Goal: Task Accomplishment & Management: Manage account settings

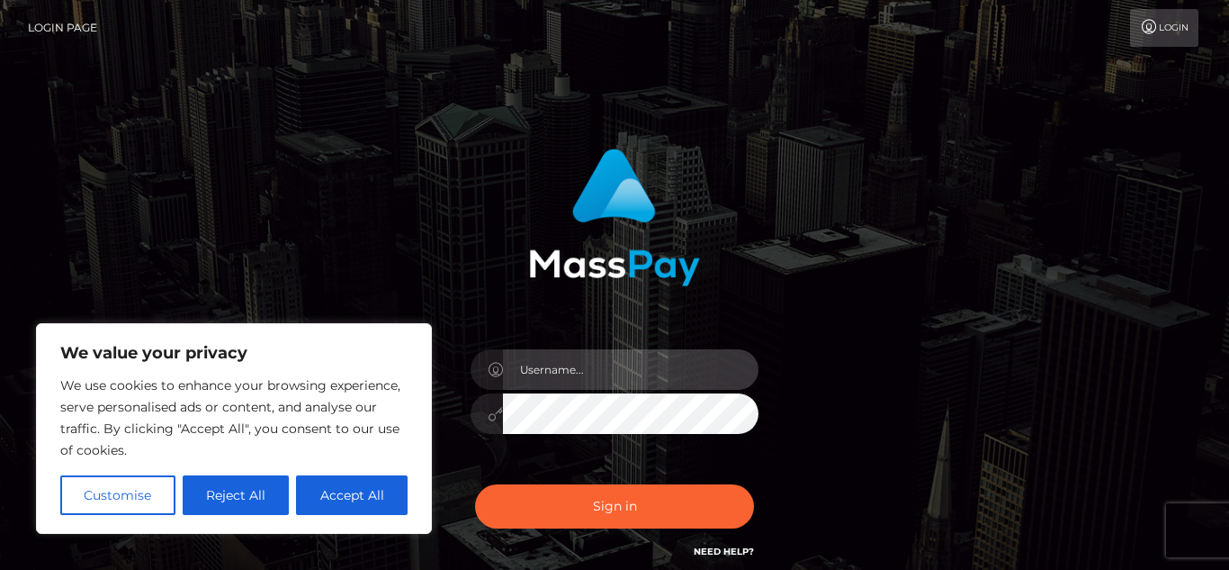
click at [535, 367] on input "text" at bounding box center [631, 369] width 256 height 40
type input "Klc3ofme@yahoo.com"
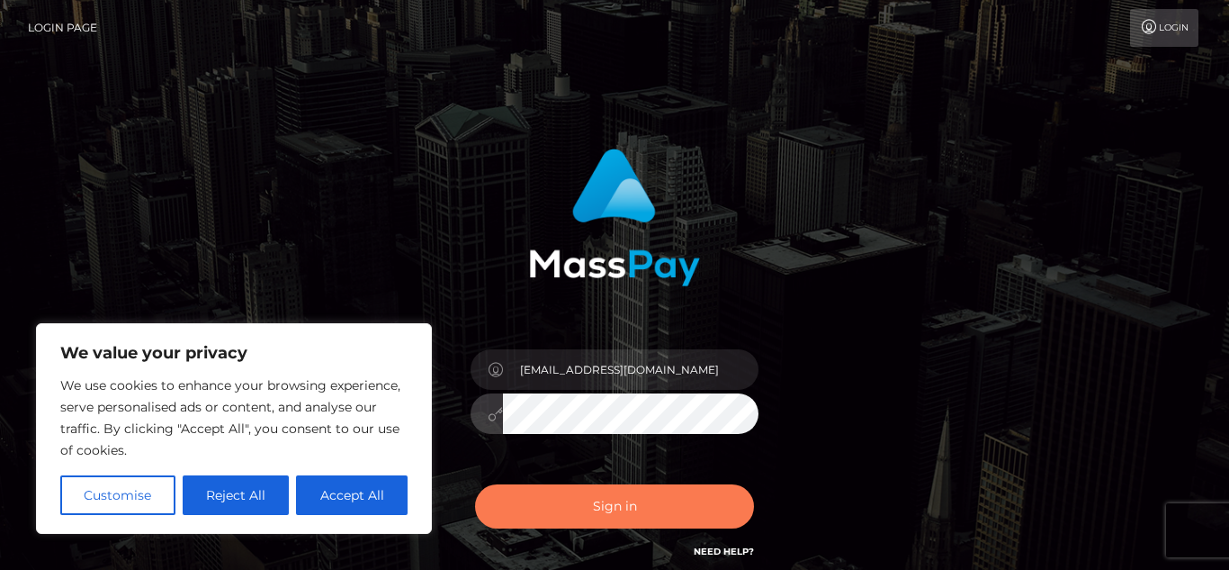
click at [624, 502] on button "Sign in" at bounding box center [614, 506] width 279 height 44
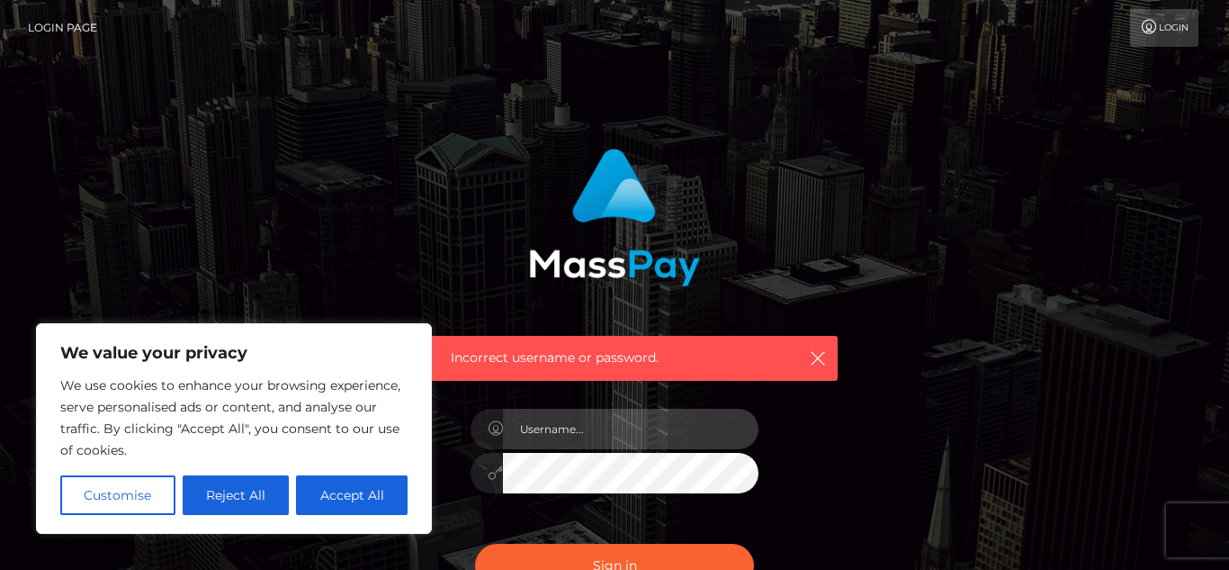
click at [606, 431] on input "text" at bounding box center [631, 429] width 256 height 40
type input "Klc3ofme@yahoo.com"
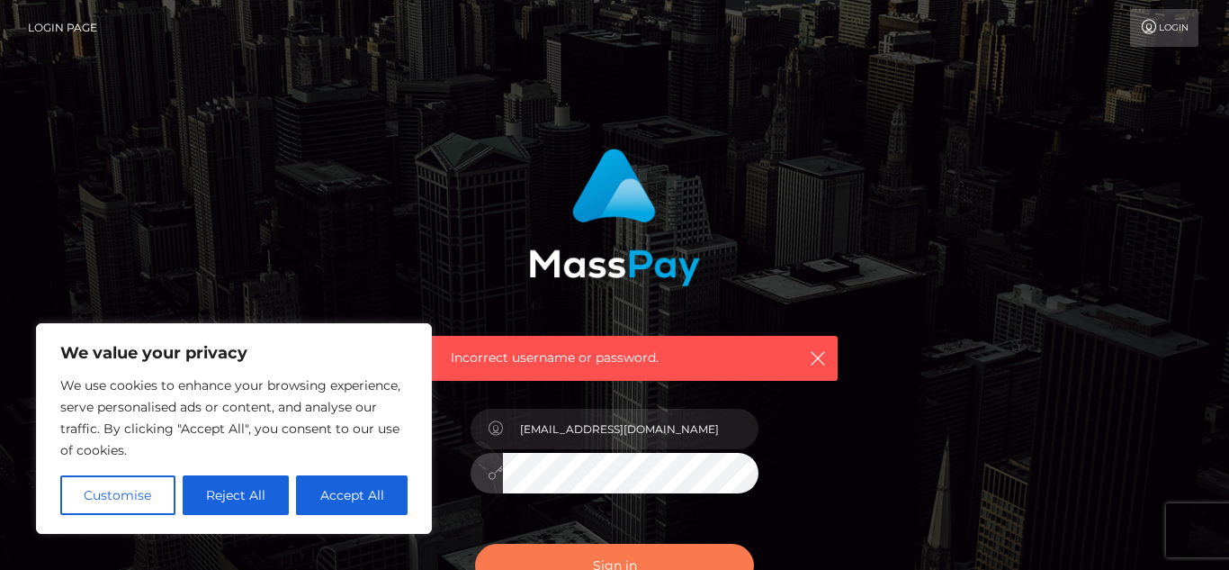
click at [660, 559] on button "Sign in" at bounding box center [614, 566] width 279 height 44
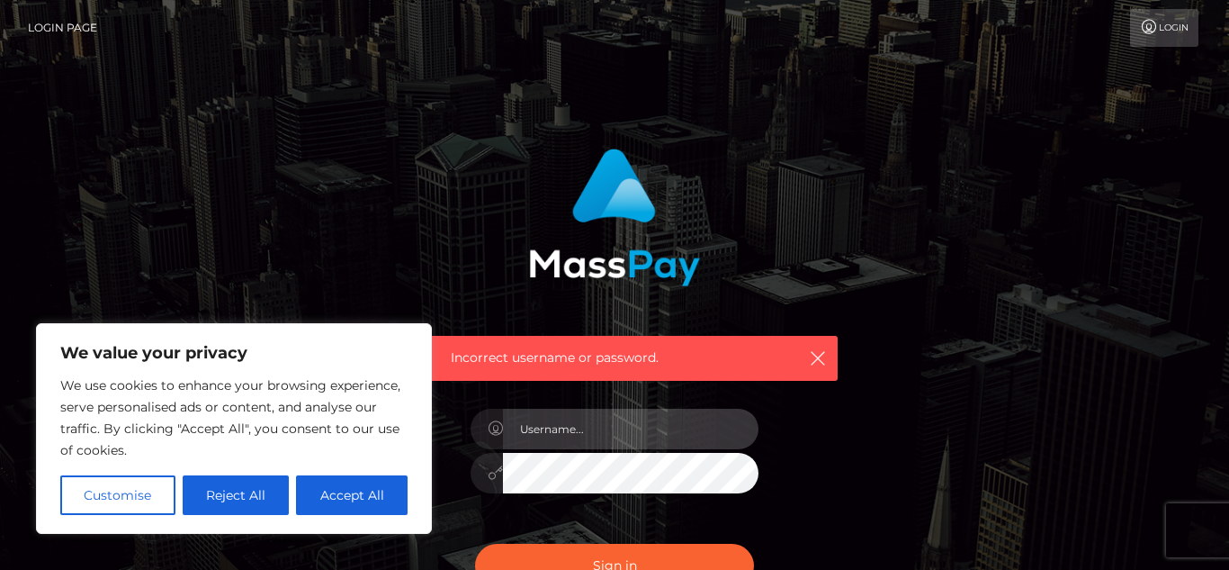
click at [571, 429] on input "text" at bounding box center [631, 429] width 256 height 40
type input "[EMAIL_ADDRESS][DOMAIN_NAME]"
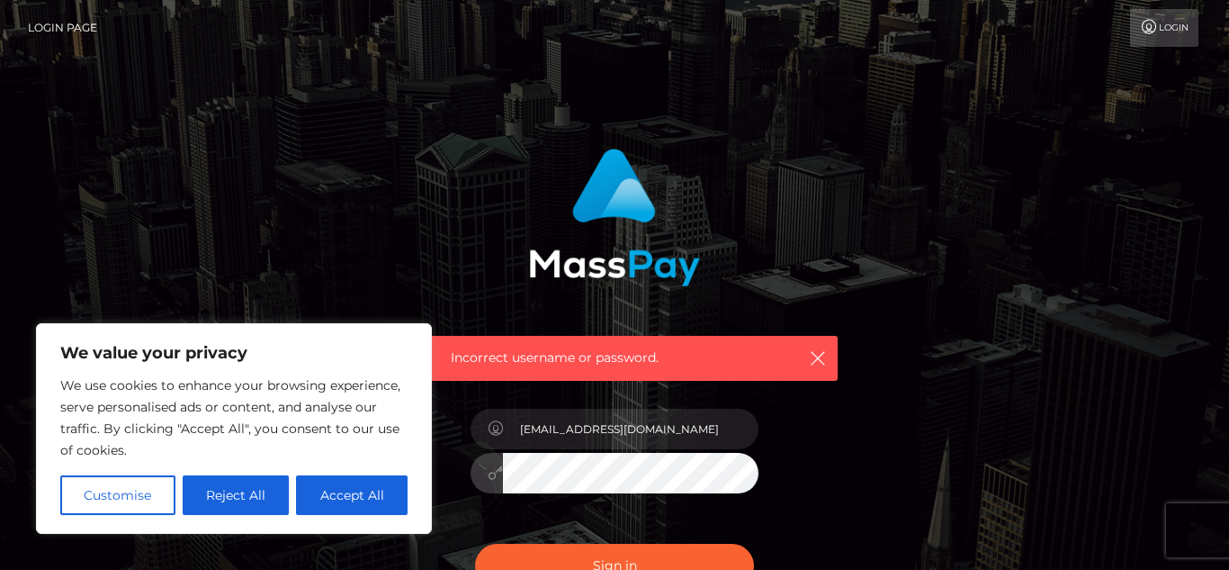
click at [475, 544] on button "Sign in" at bounding box center [614, 566] width 279 height 44
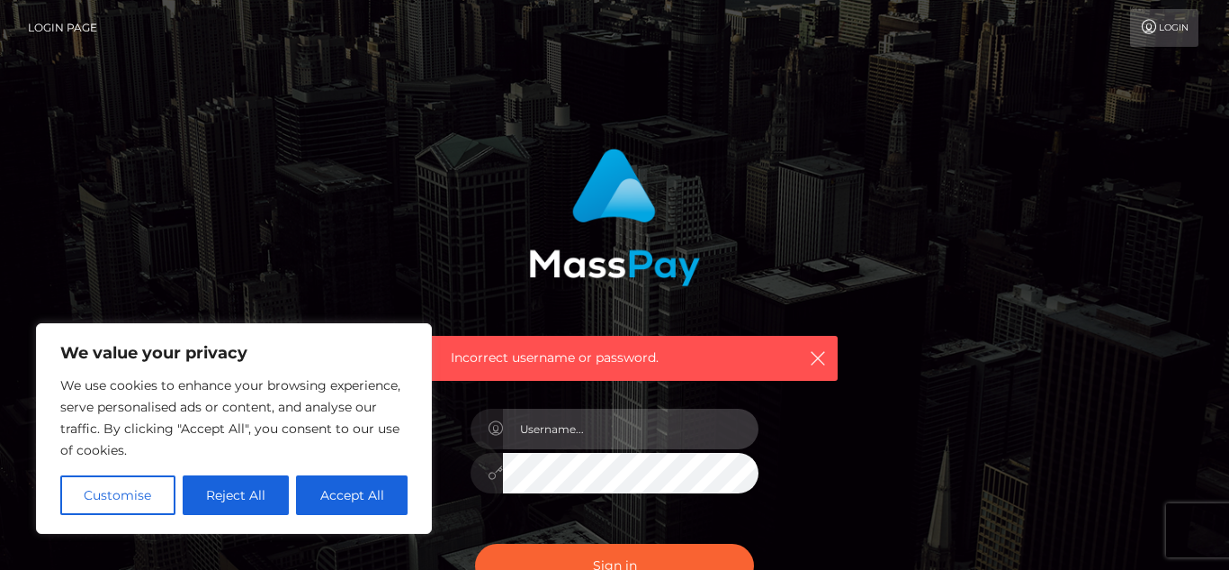
click at [594, 428] on input "text" at bounding box center [631, 429] width 256 height 40
type input "[EMAIL_ADDRESS][DOMAIN_NAME]"
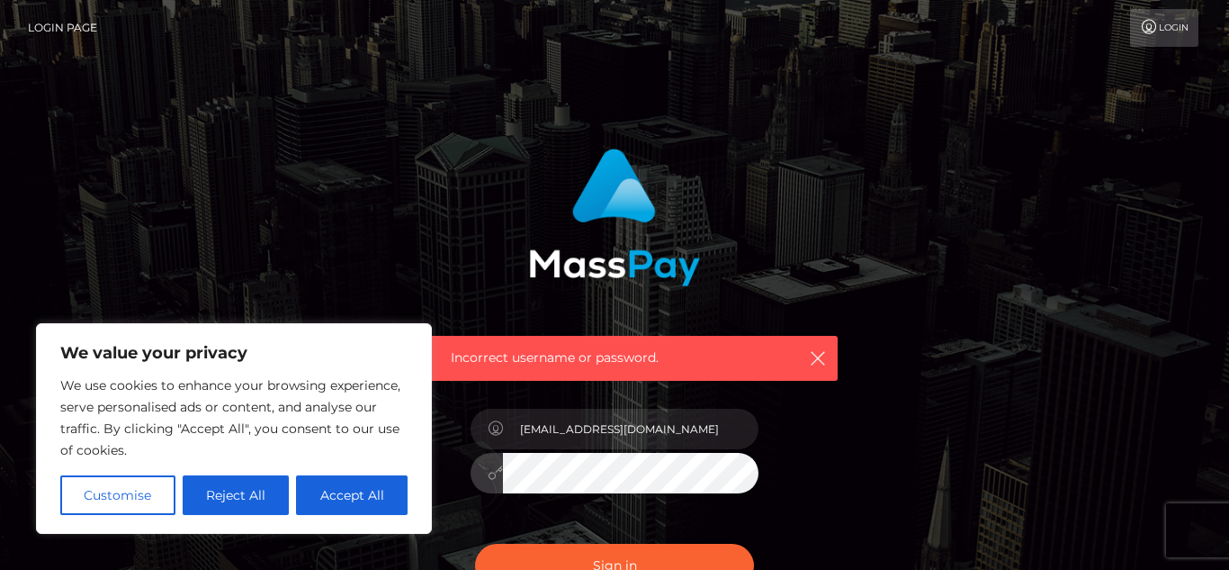
click at [475, 544] on button "Sign in" at bounding box center [614, 566] width 279 height 44
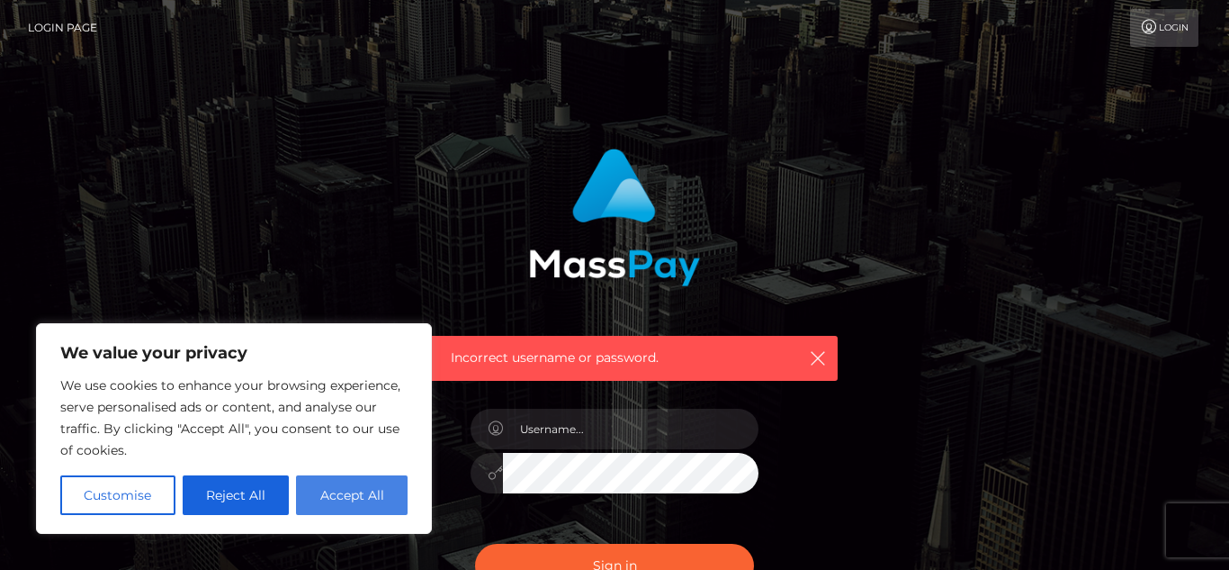
click at [358, 506] on button "Accept All" at bounding box center [352, 495] width 112 height 40
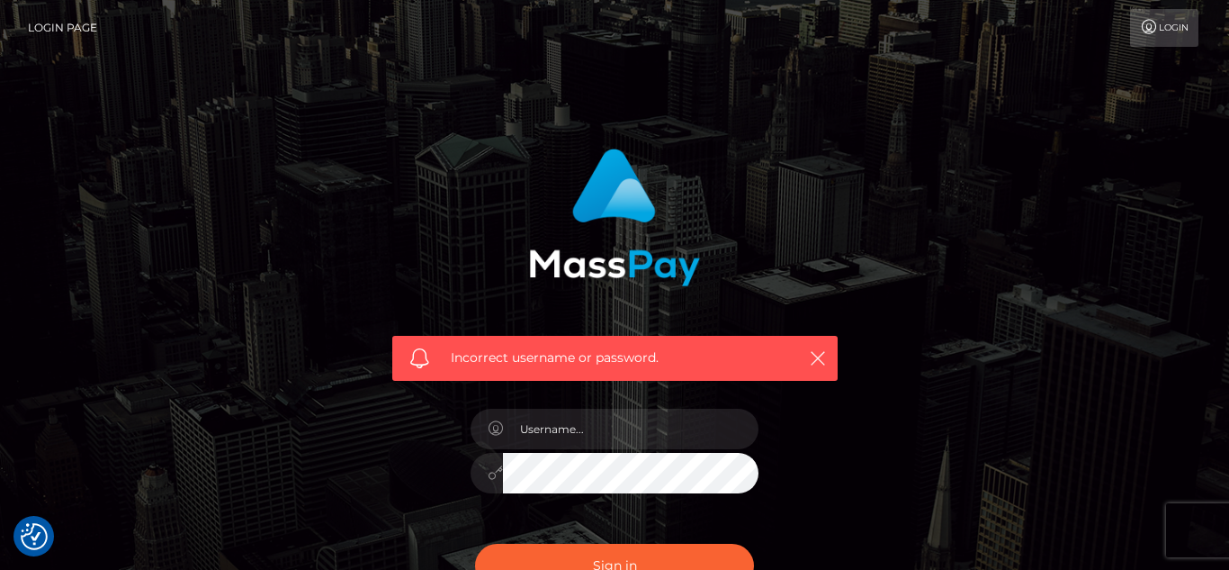
checkbox input "true"
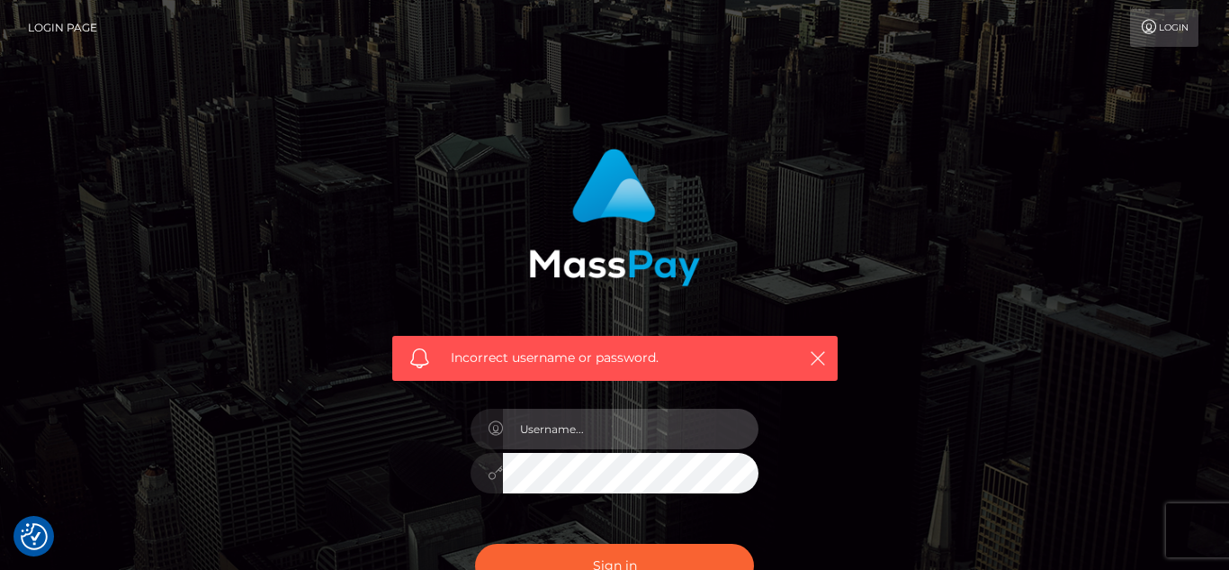
click at [548, 429] on input "text" at bounding box center [631, 429] width 256 height 40
click at [688, 436] on input "klc3ofme@yahoo.com" at bounding box center [631, 429] width 256 height 40
type input "klc3ofme@yahoo.com"
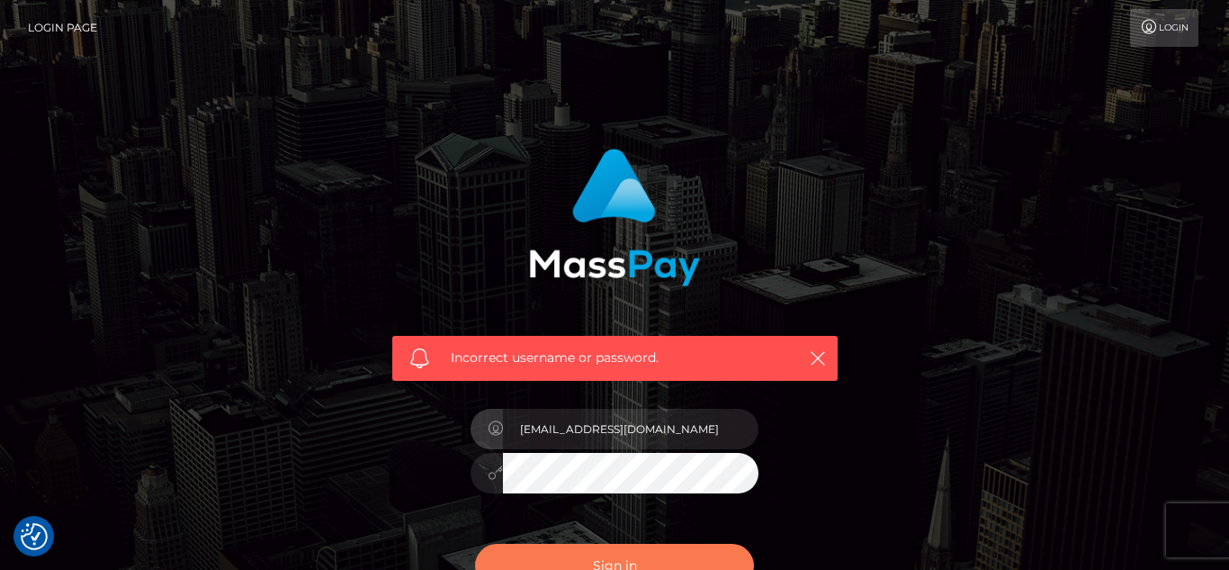
click at [679, 557] on button "Sign in" at bounding box center [614, 566] width 279 height 44
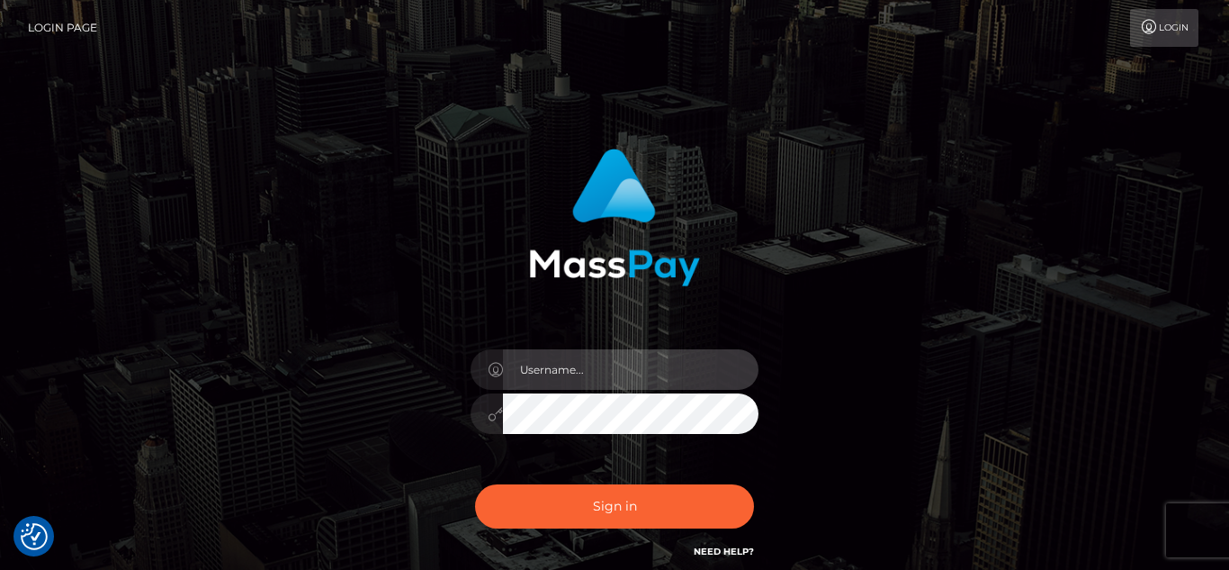
click at [607, 367] on input "text" at bounding box center [631, 369] width 256 height 40
type input "klc3ofme@yahoo.com"
click at [475, 484] on button "Sign in" at bounding box center [614, 506] width 279 height 44
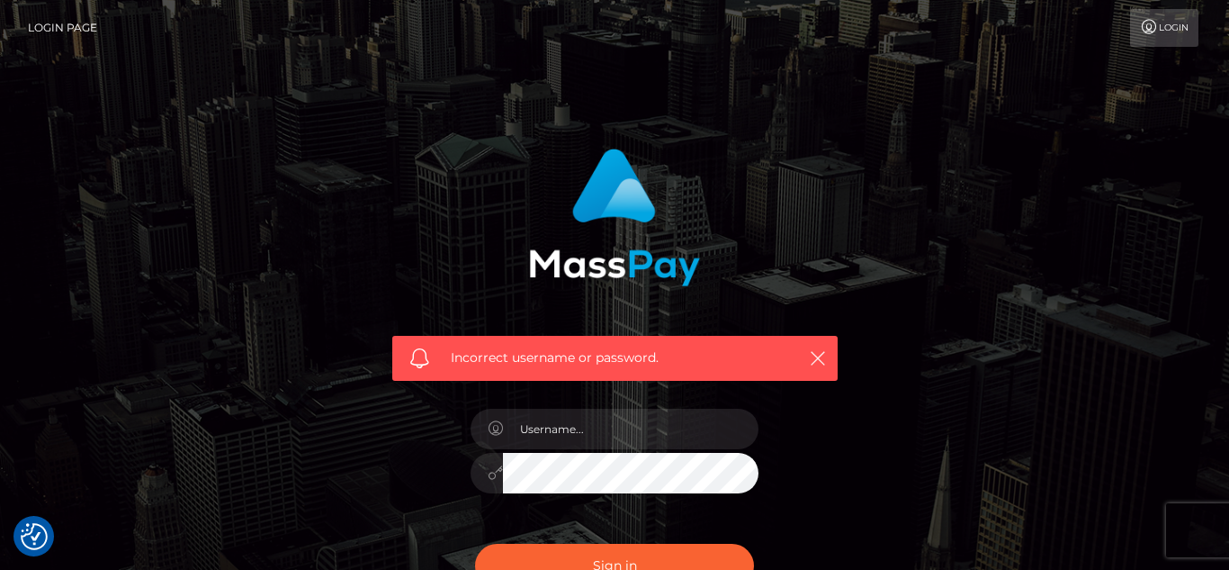
scroll to position [144, 0]
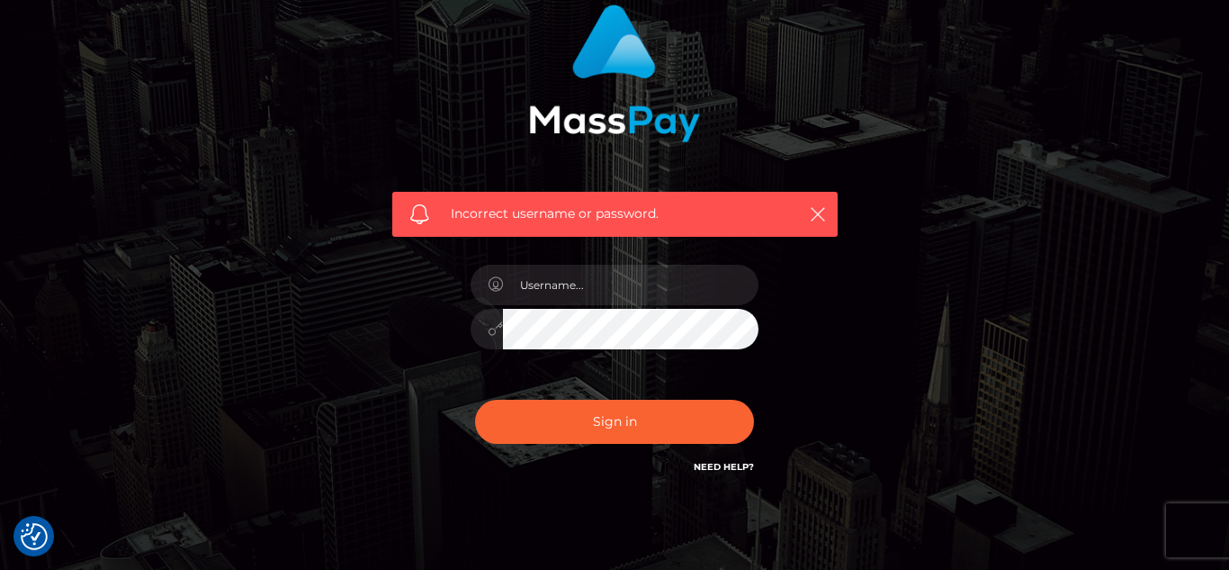
checkbox input "true"
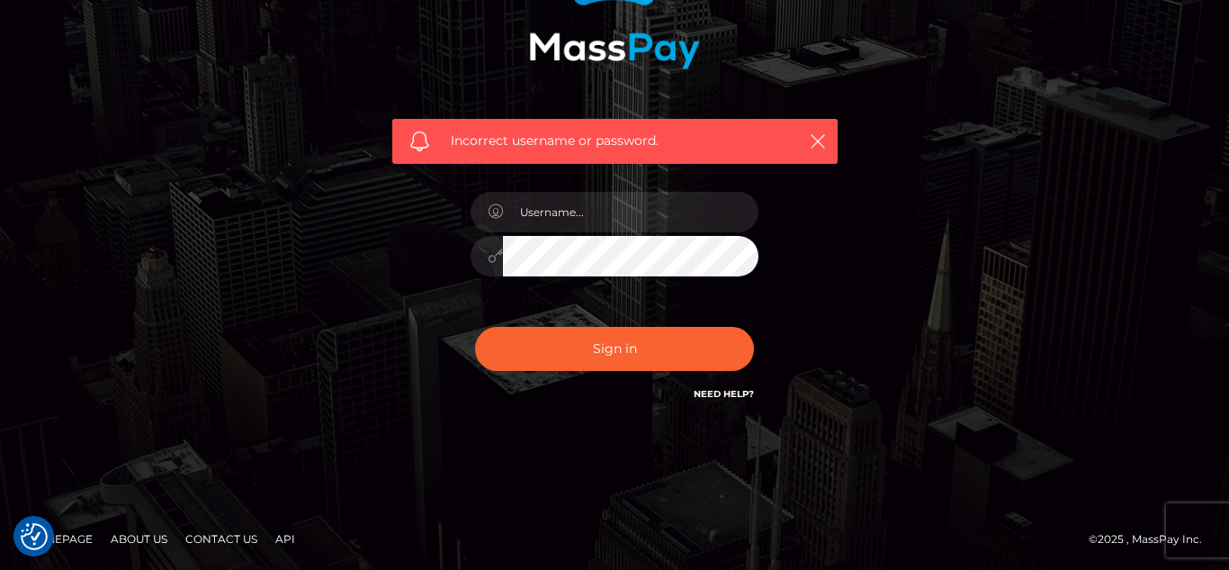
scroll to position [218, 0]
